Goal: Transaction & Acquisition: Book appointment/travel/reservation

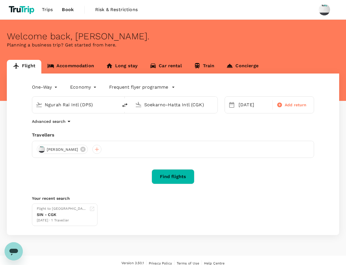
click at [86, 65] on link "Accommodation" at bounding box center [70, 67] width 59 height 14
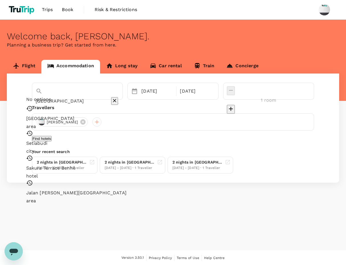
click at [84, 97] on input "Jalan Jendral Sudirman" at bounding box center [70, 101] width 68 height 9
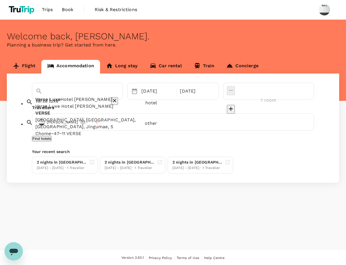
click at [99, 102] on span "Hotel Wahid Hasyim" at bounding box center [86, 99] width 52 height 5
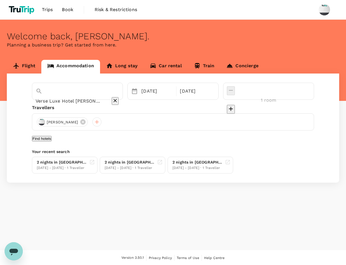
type input "Verse Luxe Hotel [PERSON_NAME]"
click at [170, 134] on div "Verse Luxe Hotel Wahid Hasyim 26 Aug 28 Aug 1 room Travellers Regina Avena Find…" at bounding box center [173, 128] width 332 height 109
click at [52, 141] on button "Find hotels" at bounding box center [42, 138] width 20 height 5
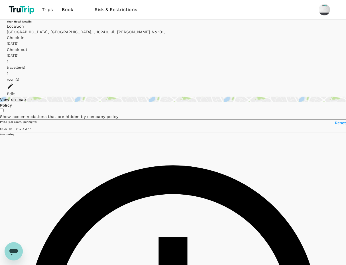
type input "375.88"
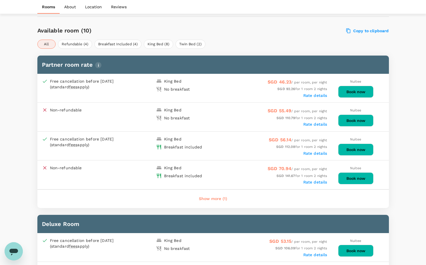
scroll to position [261, 0]
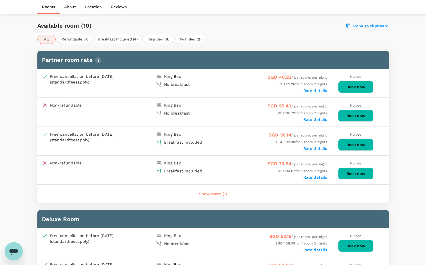
click at [343, 145] on button "Book now" at bounding box center [355, 145] width 35 height 12
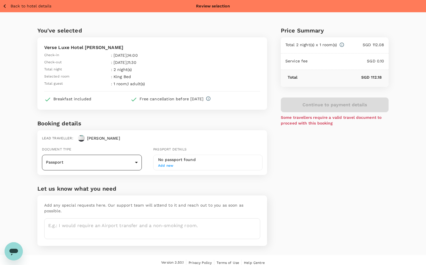
click at [133, 160] on body "Back to hotel details Review selection You've selected Verse Luxe Hotel Wahid H…" at bounding box center [213, 135] width 426 height 271
click at [116, 184] on li "ID card" at bounding box center [92, 187] width 100 height 9
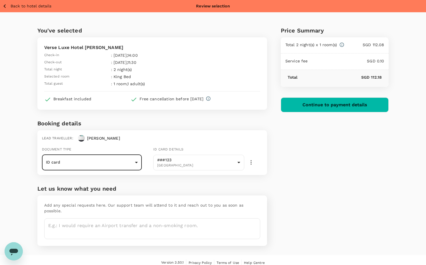
click at [252, 162] on icon "button" at bounding box center [251, 162] width 7 height 7
click at [229, 163] on div at bounding box center [213, 132] width 426 height 265
click at [117, 166] on body "Back to hotel details Review selection You've selected Verse Luxe Hotel Wahid H…" at bounding box center [213, 135] width 426 height 271
click at [109, 177] on li "Passport" at bounding box center [92, 178] width 100 height 9
type input "Passport"
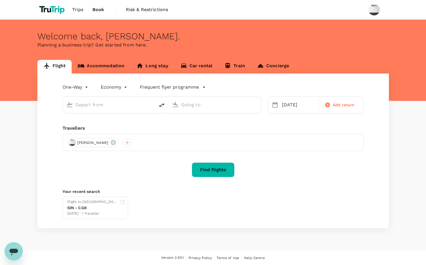
type input "Ngurah Rai Intl (DPS)"
type input "Soekarno-Hatta Intl (CGK)"
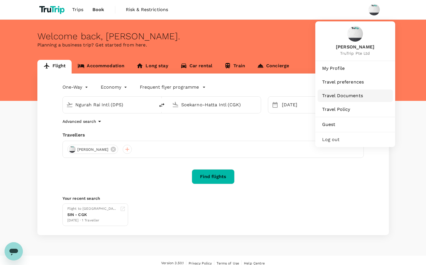
click at [353, 96] on span "Travel Documents" at bounding box center [355, 95] width 66 height 7
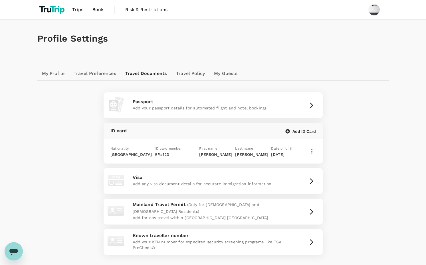
click at [313, 149] on icon "button" at bounding box center [311, 151] width 7 height 7
click at [305, 166] on span "Edit" at bounding box center [300, 166] width 15 height 7
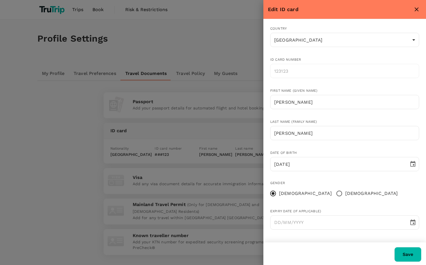
click at [417, 6] on button "close" at bounding box center [416, 10] width 10 height 10
radio input "false"
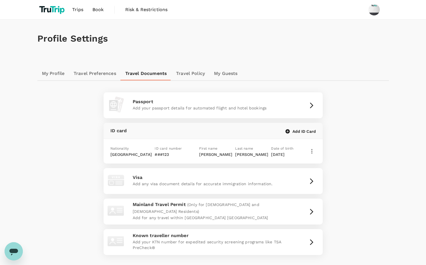
click at [313, 151] on icon "button" at bounding box center [311, 151] width 7 height 7
click at [302, 179] on span "Delete" at bounding box center [300, 180] width 15 height 7
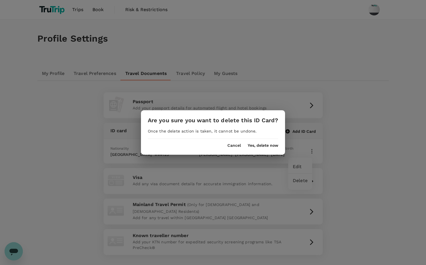
click at [263, 144] on button "Yes, delete now" at bounding box center [263, 145] width 31 height 5
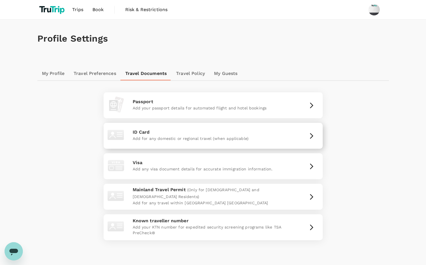
click at [303, 131] on div "ID Card Add for any domestic or regional travel (when applicable)" at bounding box center [213, 135] width 214 height 21
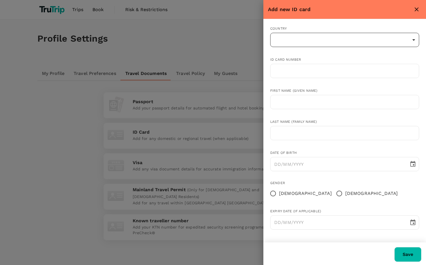
click at [328, 42] on body "Trips Book Risk & Restrictions Profile Settings My Profile Travel Preferences T…" at bounding box center [213, 149] width 426 height 298
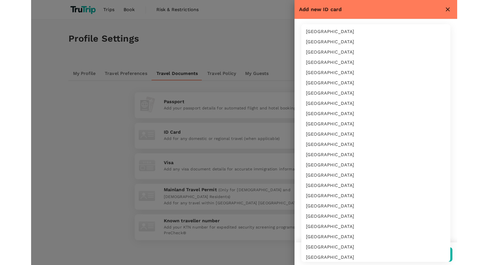
scroll to position [699, 0]
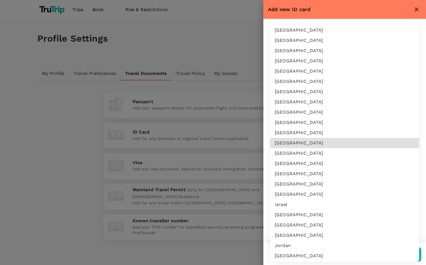
click at [290, 167] on li "Indonesia" at bounding box center [344, 164] width 149 height 10
type input "ID"
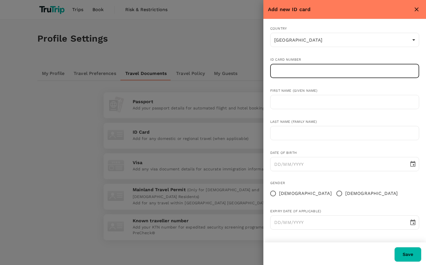
click at [304, 74] on input "text" at bounding box center [344, 71] width 149 height 14
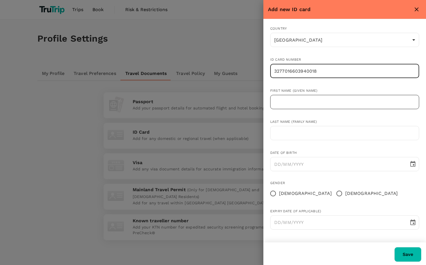
type input "3277016603940018"
click at [285, 106] on input "text" at bounding box center [344, 102] width 149 height 14
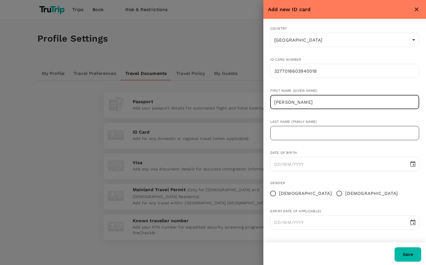
type input "Regina"
click at [290, 137] on input "text" at bounding box center [344, 133] width 149 height 14
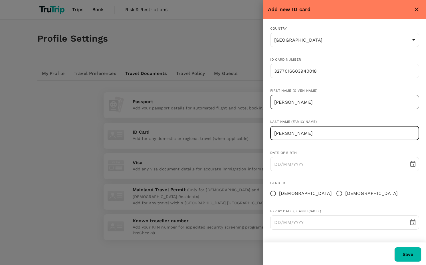
type input "Naomi"
click at [312, 103] on input "Regina" at bounding box center [344, 102] width 149 height 14
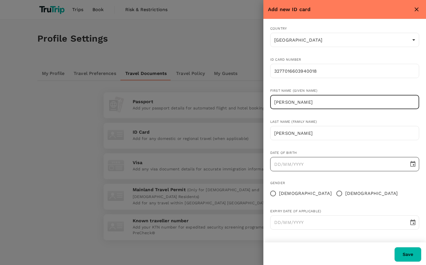
type input "Regina Avena"
click at [307, 167] on input "DD/MM/YYYY" at bounding box center [337, 164] width 135 height 14
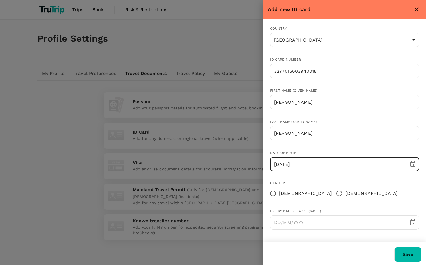
type input "26/09/1994"
click at [333, 195] on input "Male" at bounding box center [339, 194] width 12 height 12
radio input "true"
click at [401, 251] on button "Save" at bounding box center [407, 254] width 27 height 15
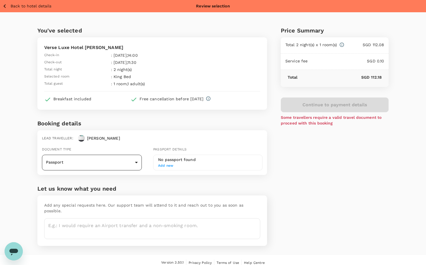
click at [129, 164] on body "Back to hotel details Review selection You've selected Verse Luxe Hotel [PERSON…" at bounding box center [213, 135] width 426 height 271
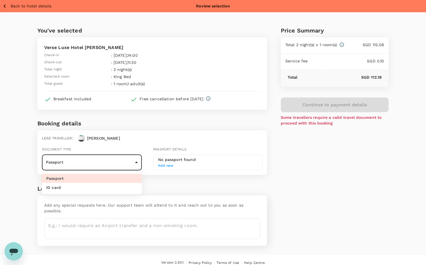
click at [109, 189] on li "ID card" at bounding box center [92, 187] width 100 height 9
type input "Id card"
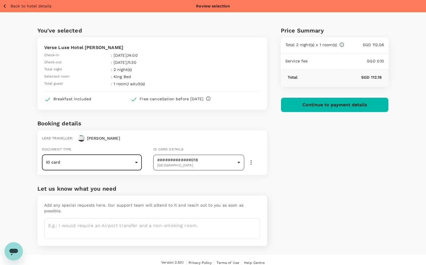
click at [230, 165] on body "Back to hotel details Review selection You've selected Verse Luxe Hotel Wahid H…" at bounding box center [213, 135] width 426 height 271
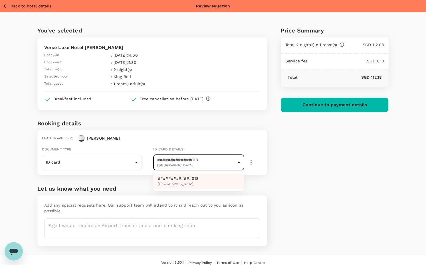
click at [251, 163] on div at bounding box center [213, 132] width 426 height 265
click at [248, 163] on icon "button" at bounding box center [251, 162] width 7 height 7
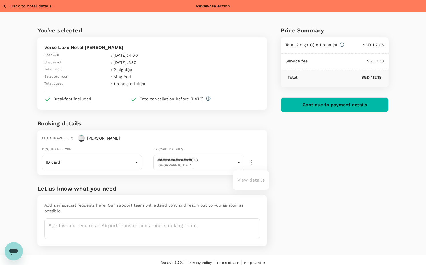
click at [251, 180] on ul "View details" at bounding box center [251, 180] width 36 height 15
click at [255, 186] on ul "View details" at bounding box center [251, 180] width 36 height 15
click at [220, 166] on div at bounding box center [213, 132] width 426 height 265
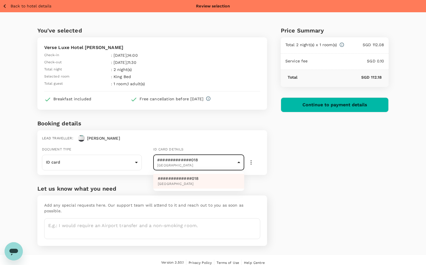
click at [207, 163] on body "Back to hotel details Review selection You've selected Verse Luxe Hotel Wahid H…" at bounding box center [213, 135] width 426 height 271
click at [251, 114] on div at bounding box center [213, 132] width 426 height 265
click at [248, 164] on icon "button" at bounding box center [251, 162] width 7 height 7
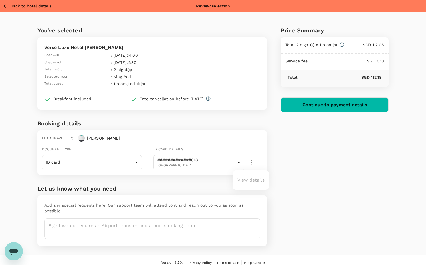
click at [250, 184] on ul "View details" at bounding box center [251, 180] width 36 height 15
click at [271, 152] on div at bounding box center [213, 132] width 426 height 265
click at [301, 106] on button "Continue to payment details" at bounding box center [335, 105] width 108 height 15
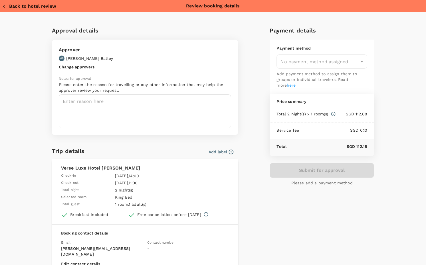
type input "957ea809-f6d8-4812-b2fe-650ca3c26ab6"
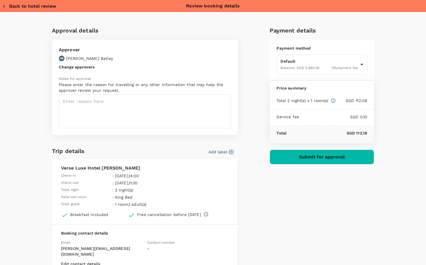
click at [80, 68] on button "Change approvers" at bounding box center [77, 67] width 36 height 5
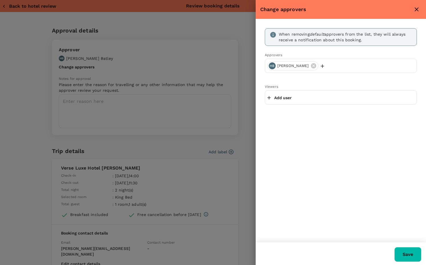
click at [319, 64] on icon "button" at bounding box center [322, 66] width 6 height 6
click at [320, 64] on input "text" at bounding box center [367, 65] width 94 height 9
type input "s"
click at [281, 100] on p "Add user" at bounding box center [282, 98] width 17 height 6
click at [281, 100] on input "text" at bounding box center [340, 97] width 147 height 9
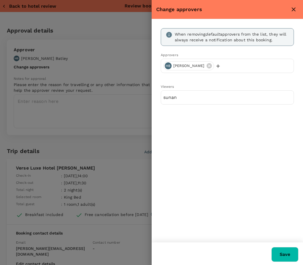
click at [193, 96] on input "sunan" at bounding box center [227, 97] width 128 height 9
type input "s"
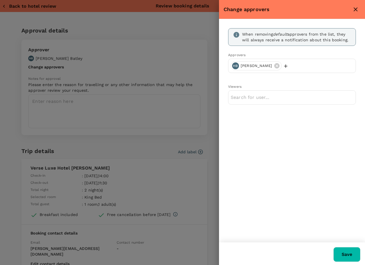
click at [274, 100] on input "text" at bounding box center [292, 97] width 123 height 9
type input "sunanda"
click at [250, 98] on input "sunanda" at bounding box center [292, 97] width 123 height 9
click at [341, 256] on button "Save" at bounding box center [346, 254] width 27 height 15
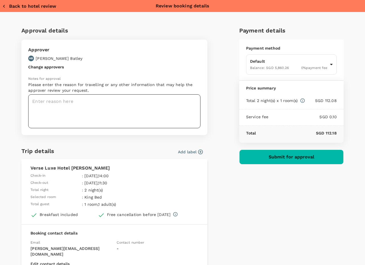
click at [98, 106] on textarea at bounding box center [114, 111] width 172 height 34
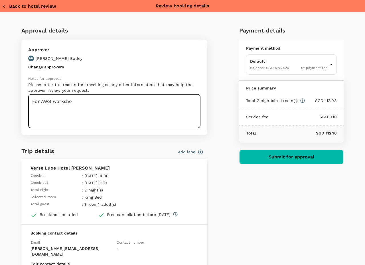
type textarea "For AWS worksh"
type textarea "AWS workshop"
click at [267, 152] on button "Submit for approval" at bounding box center [291, 157] width 104 height 15
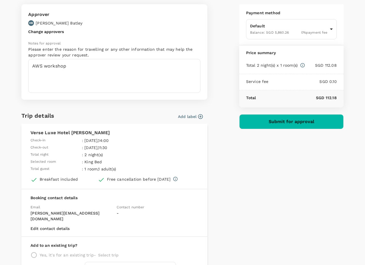
scroll to position [39, 0]
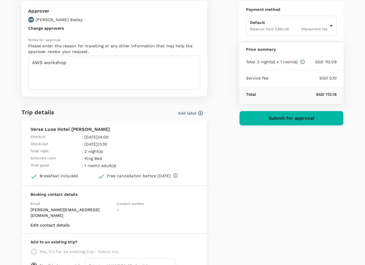
click at [272, 124] on button "Submit for approval" at bounding box center [291, 118] width 104 height 15
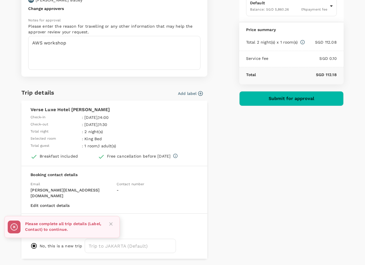
scroll to position [72, 0]
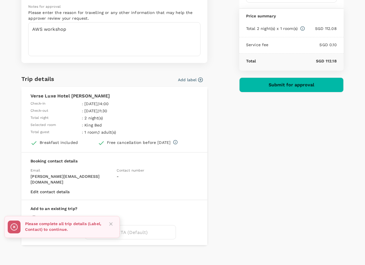
click at [136, 170] on span "Contact number" at bounding box center [131, 171] width 28 height 4
click at [144, 225] on input "text" at bounding box center [130, 232] width 91 height 14
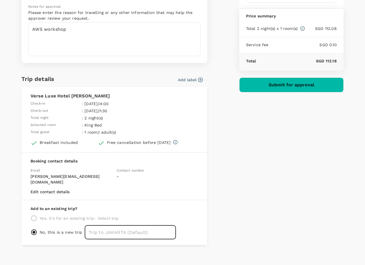
click at [65, 190] on button "Edit contact details" at bounding box center [50, 192] width 39 height 5
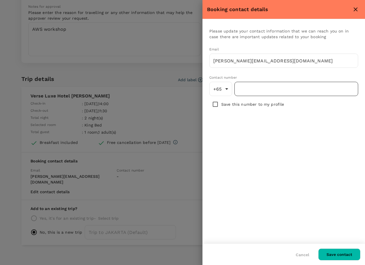
click at [262, 87] on input "number" at bounding box center [296, 89] width 124 height 14
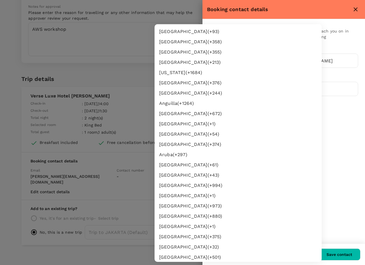
click at [224, 90] on body "Back to hotel details Review selection You've selected Verse Luxe Hotel Wahid H…" at bounding box center [182, 135] width 365 height 271
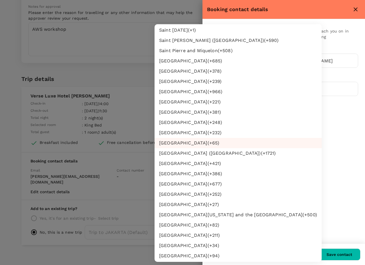
scroll to position [915, 0]
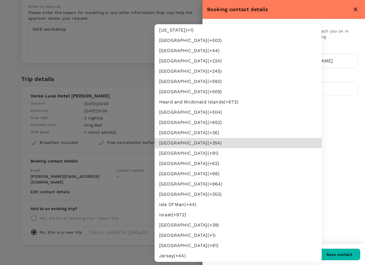
click at [182, 161] on li "Indonesia (+ 62 )" at bounding box center [238, 164] width 167 height 10
type input "62"
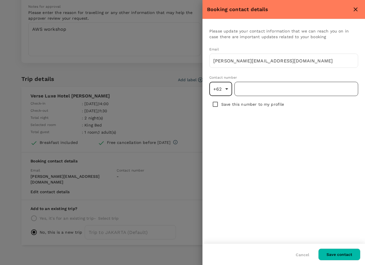
click at [267, 88] on input "number" at bounding box center [296, 89] width 124 height 14
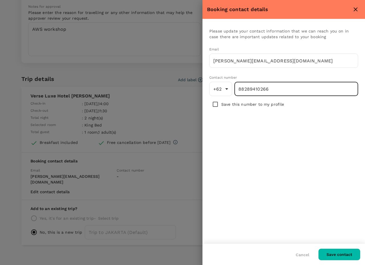
type input "88289410266"
click at [212, 106] on input "checkbox" at bounding box center [215, 104] width 12 height 12
checkbox input "true"
click at [345, 256] on button "Save contact" at bounding box center [339, 255] width 42 height 12
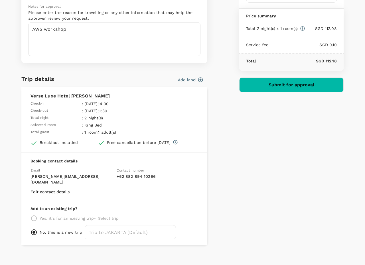
click at [245, 89] on button "Submit for approval" at bounding box center [291, 85] width 104 height 15
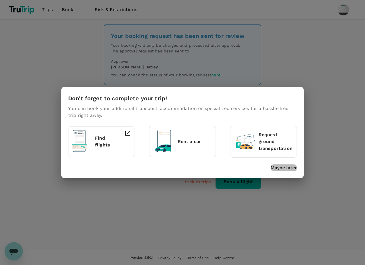
click at [279, 168] on p "Maybe later" at bounding box center [284, 168] width 26 height 7
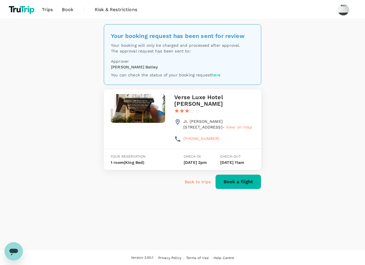
click at [201, 185] on p "Back to trips" at bounding box center [198, 182] width 26 height 6
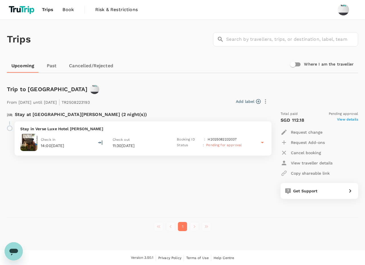
click at [248, 141] on div "Check in 14:00[DATE] Check out 11:30[DATE] Booking ID : H2025082232037 Status :…" at bounding box center [143, 142] width 246 height 17
